Goal: Task Accomplishment & Management: Manage account settings

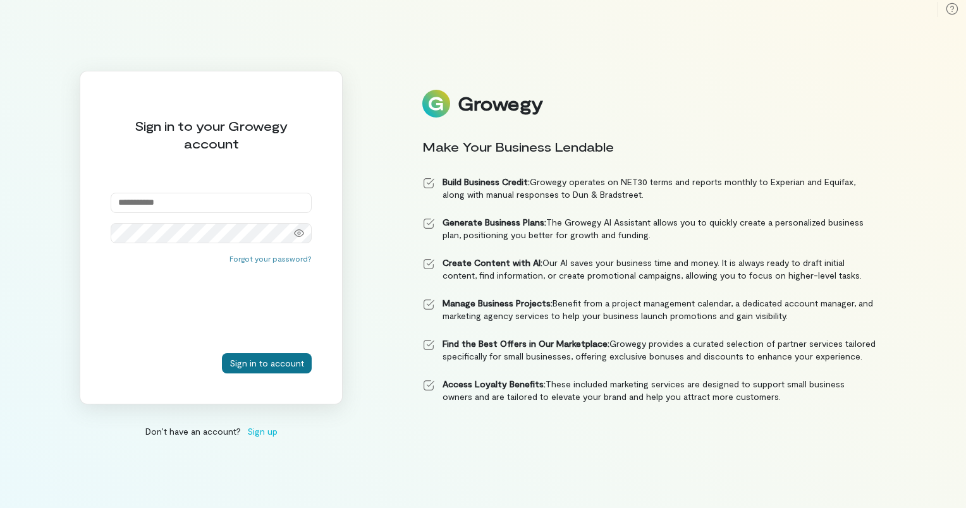
click at [271, 362] on button "Sign in to account" at bounding box center [267, 363] width 90 height 20
click at [137, 200] on input "email" at bounding box center [211, 203] width 201 height 20
click at [129, 198] on input "email" at bounding box center [211, 203] width 201 height 20
type input "**********"
click at [263, 358] on button "Sign in to account" at bounding box center [267, 363] width 90 height 20
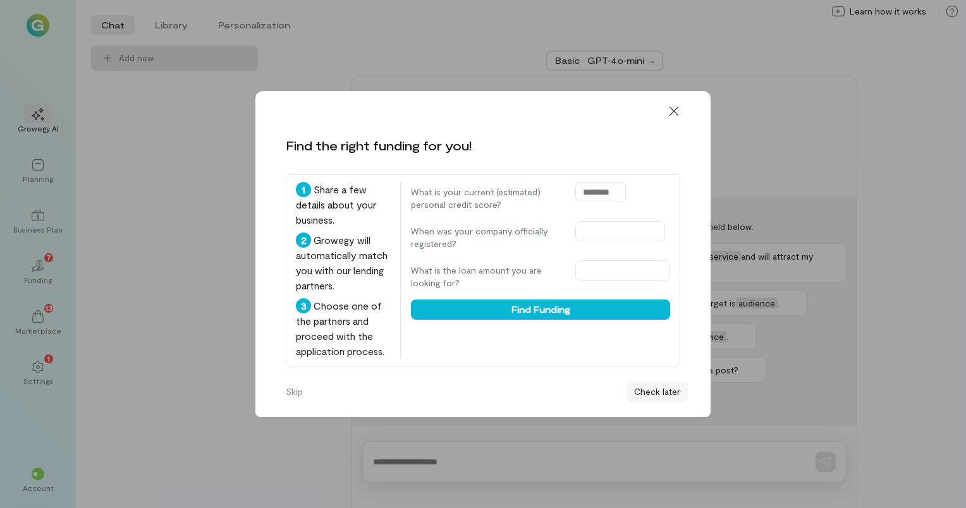
click at [672, 398] on button "Check later" at bounding box center [656, 392] width 61 height 20
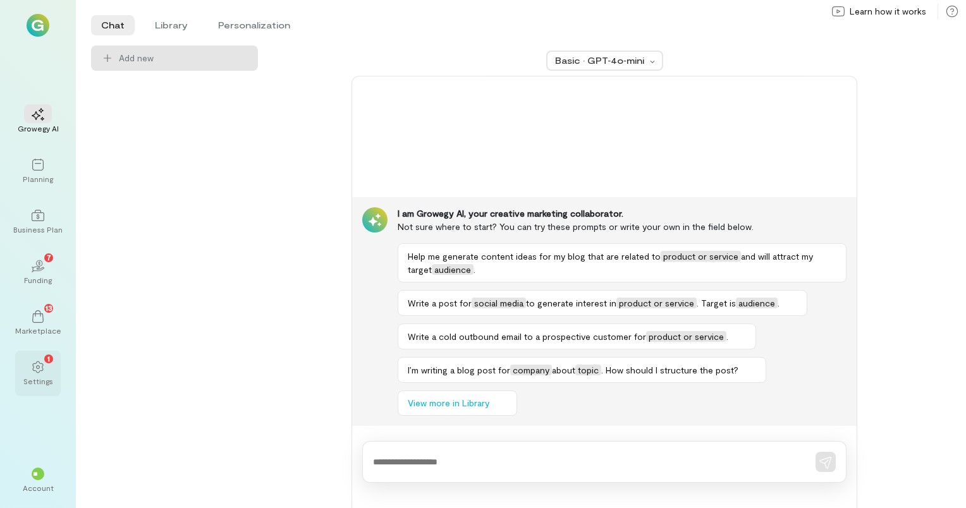
click at [46, 360] on div "1" at bounding box center [48, 359] width 9 height 9
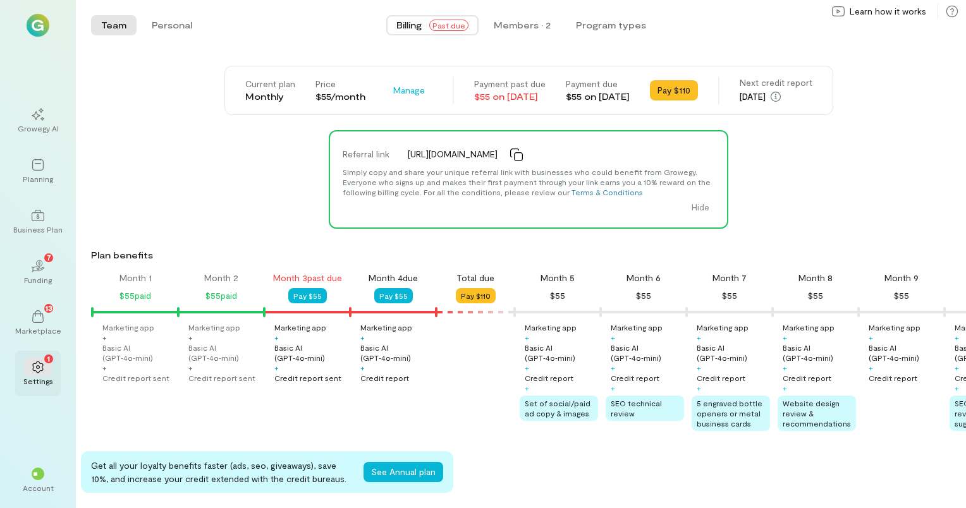
scroll to position [0, 215]
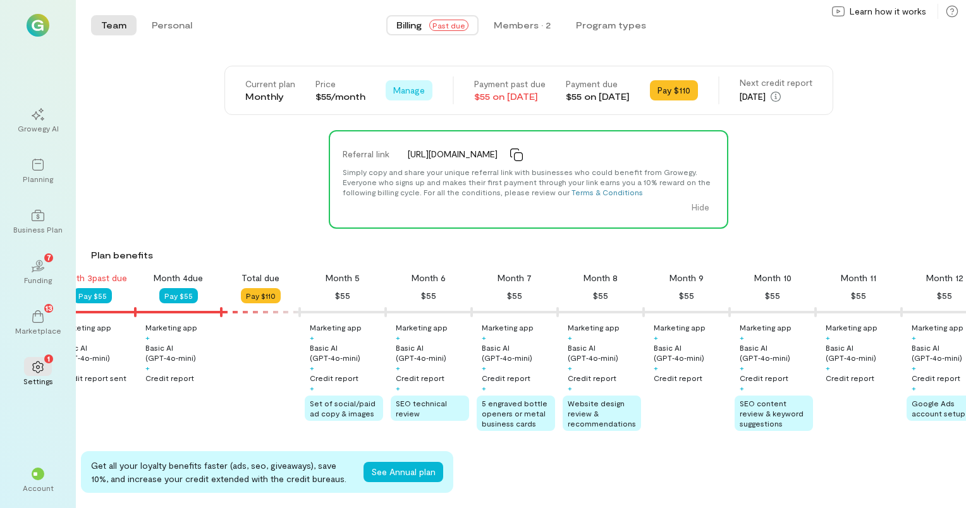
click at [393, 86] on span "Manage" at bounding box center [409, 90] width 32 height 13
click at [414, 138] on span "Cancel plan" at bounding box center [446, 143] width 64 height 13
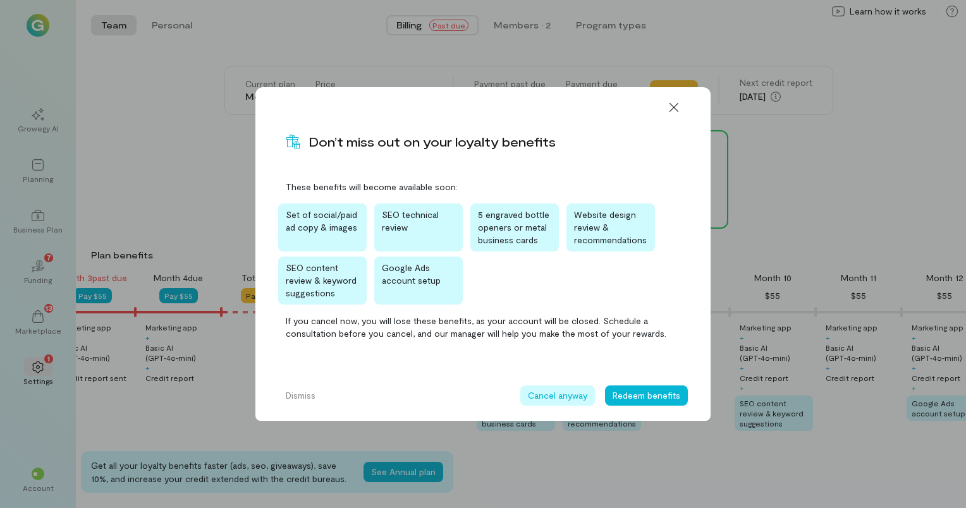
click at [566, 394] on button "Cancel anyway" at bounding box center [557, 396] width 75 height 20
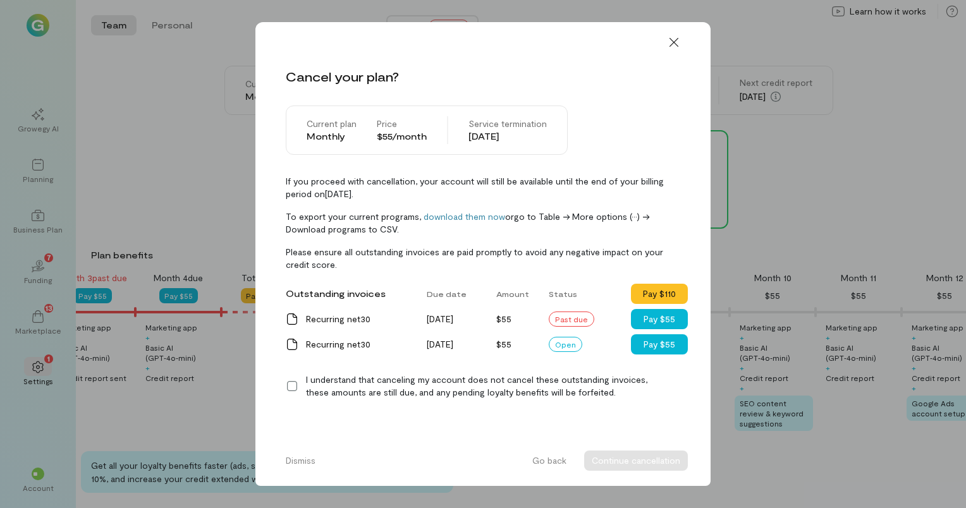
click at [293, 387] on icon at bounding box center [292, 386] width 13 height 13
click at [611, 458] on button "Continue cancellation" at bounding box center [636, 461] width 104 height 20
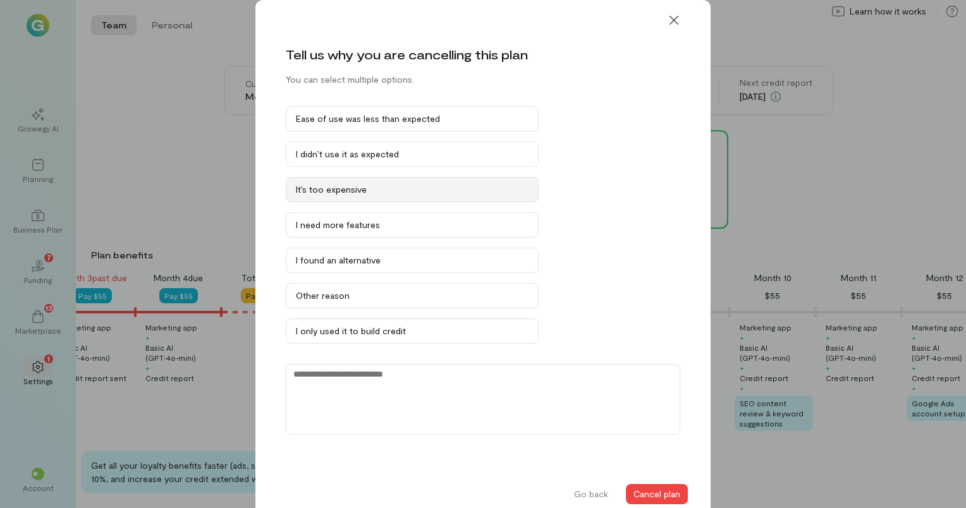
click at [317, 185] on div "It’s too expensive" at bounding box center [412, 189] width 233 height 13
click at [647, 489] on button "Cancel plan" at bounding box center [657, 494] width 62 height 20
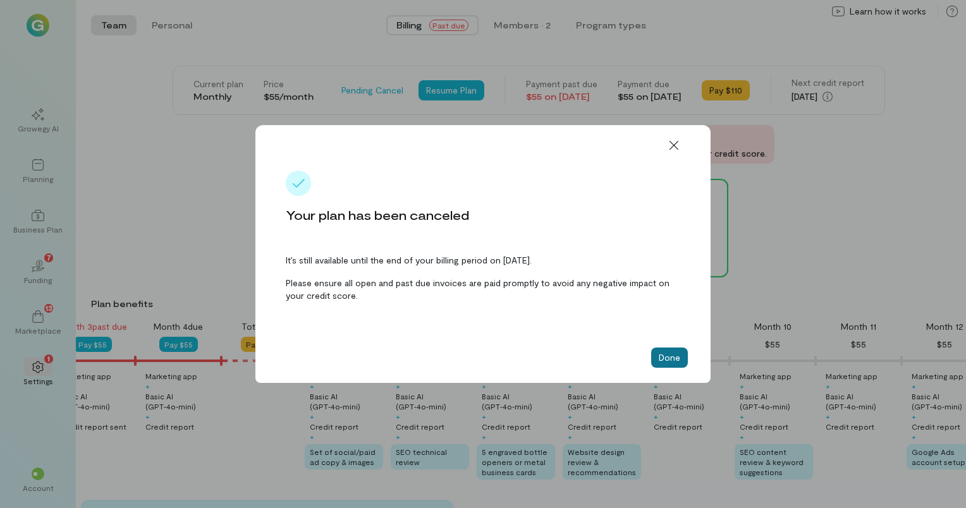
click at [660, 358] on button "Done" at bounding box center [669, 358] width 37 height 20
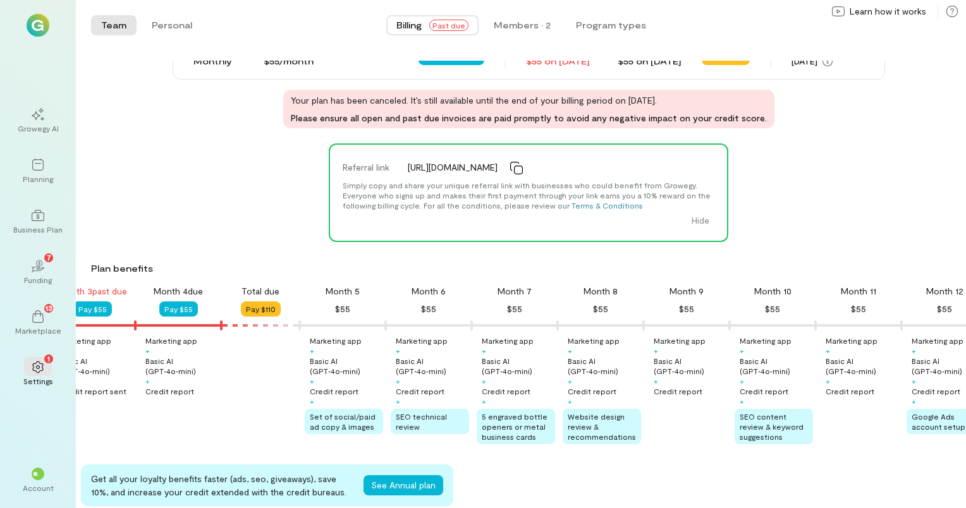
scroll to position [33, 0]
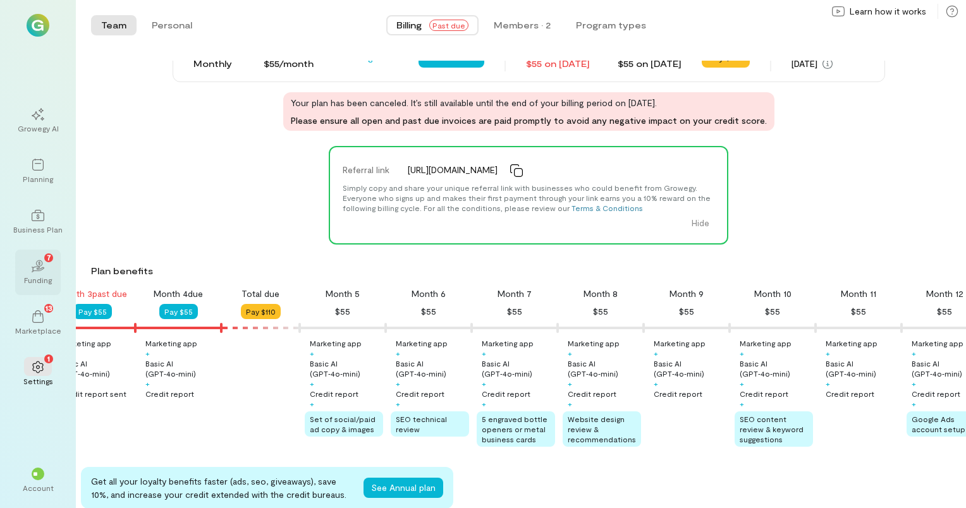
click at [35, 264] on icon "02" at bounding box center [38, 266] width 13 height 13
